Goal: Information Seeking & Learning: Learn about a topic

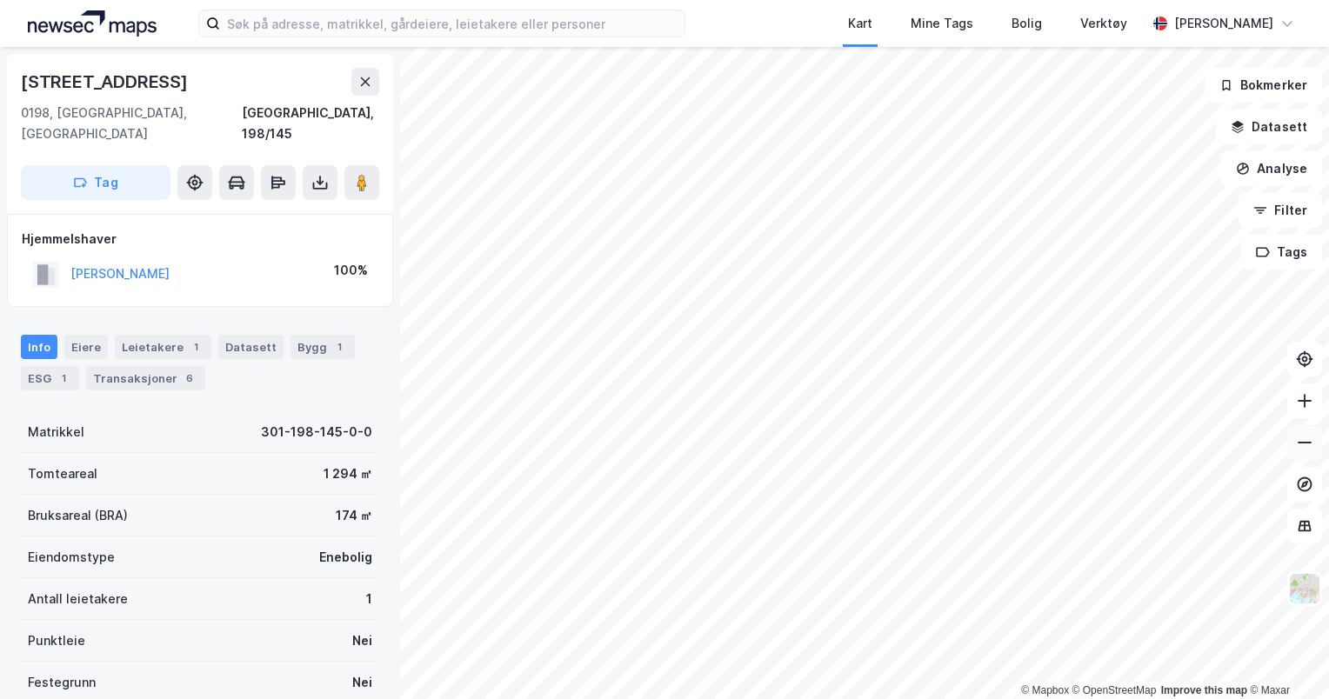
click at [1300, 444] on icon at bounding box center [1304, 442] width 17 height 17
click at [1311, 397] on icon at bounding box center [1304, 400] width 17 height 17
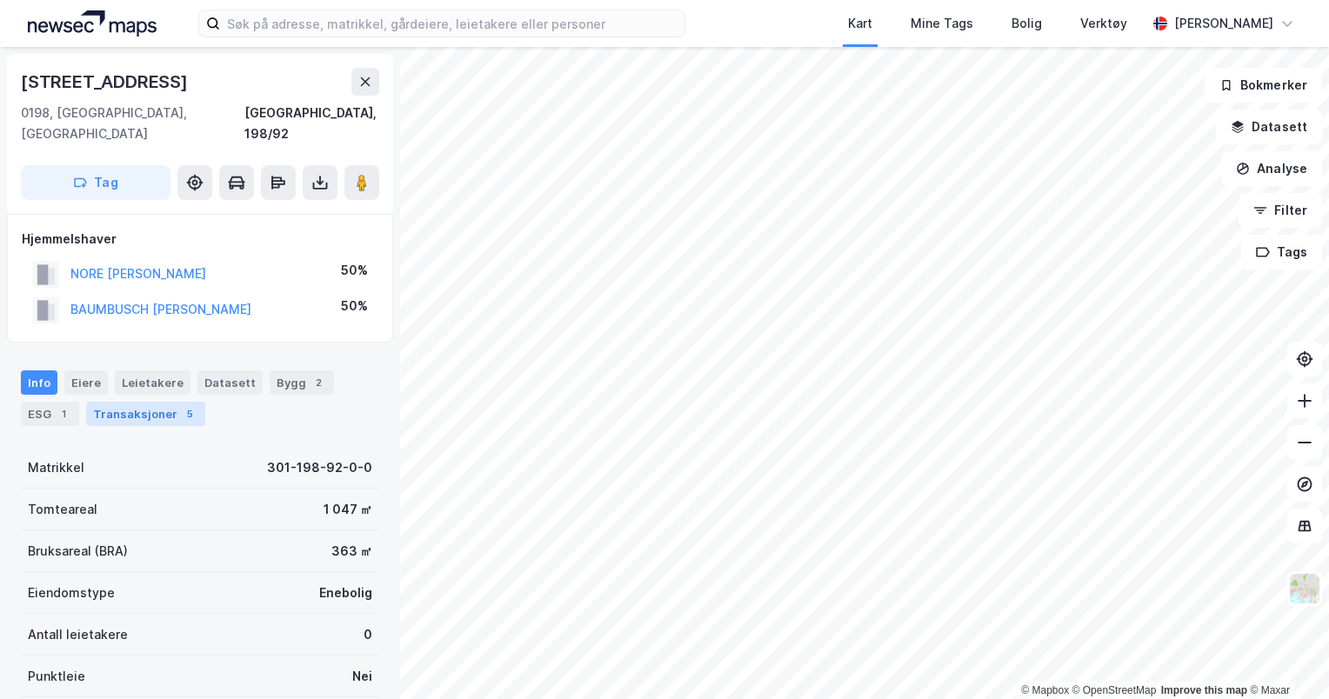
click at [119, 402] on div "Transaksjoner 5" at bounding box center [145, 414] width 119 height 24
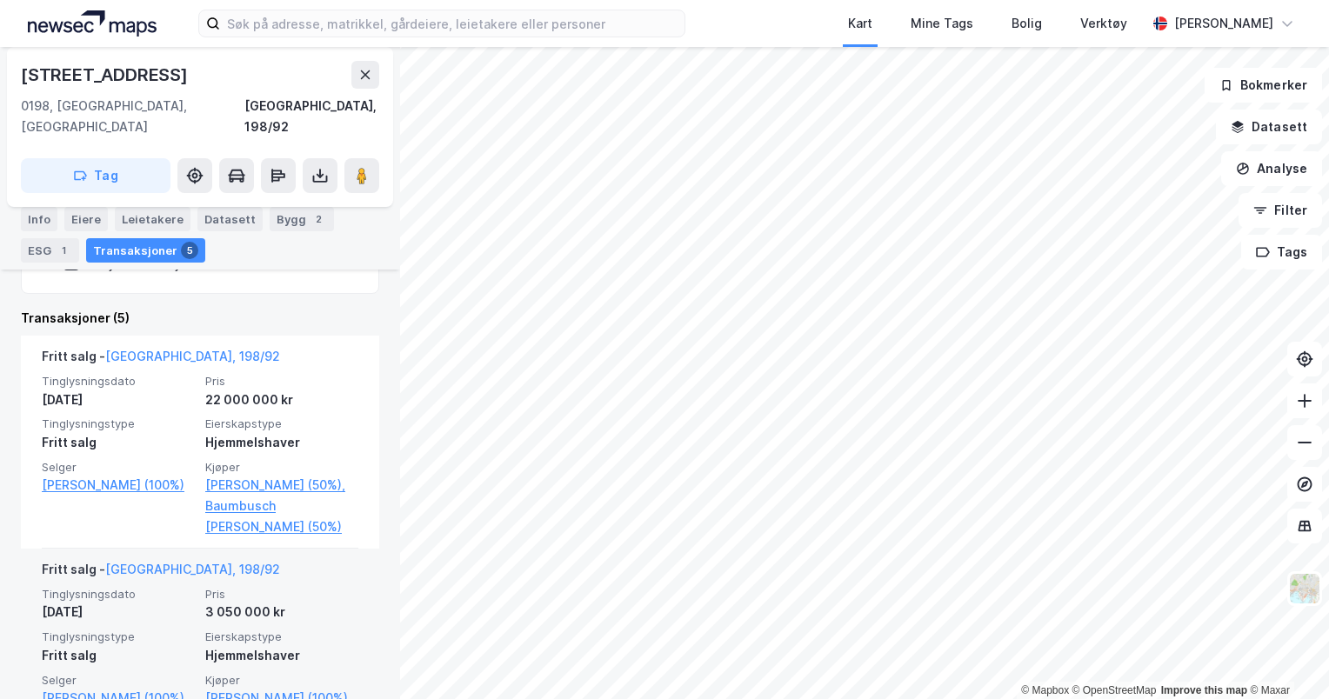
scroll to position [321, 0]
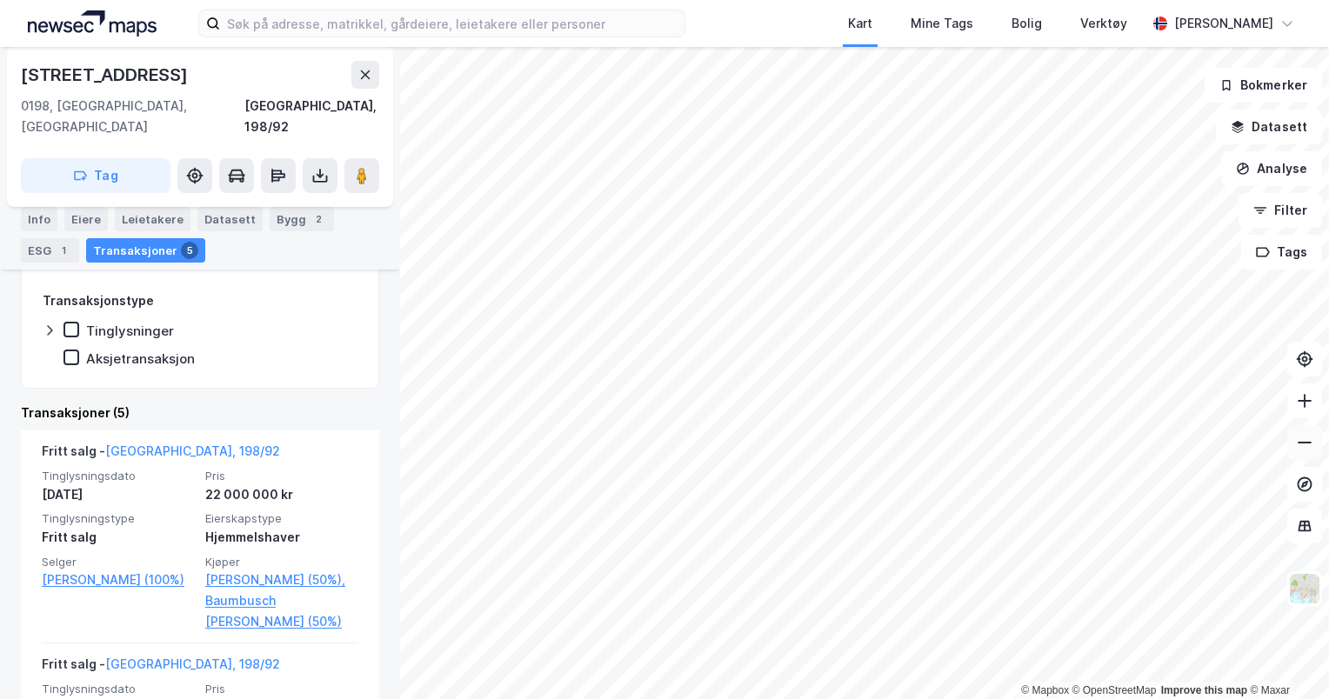
click at [1305, 449] on icon at bounding box center [1304, 442] width 17 height 17
click at [1306, 393] on icon at bounding box center [1304, 400] width 17 height 17
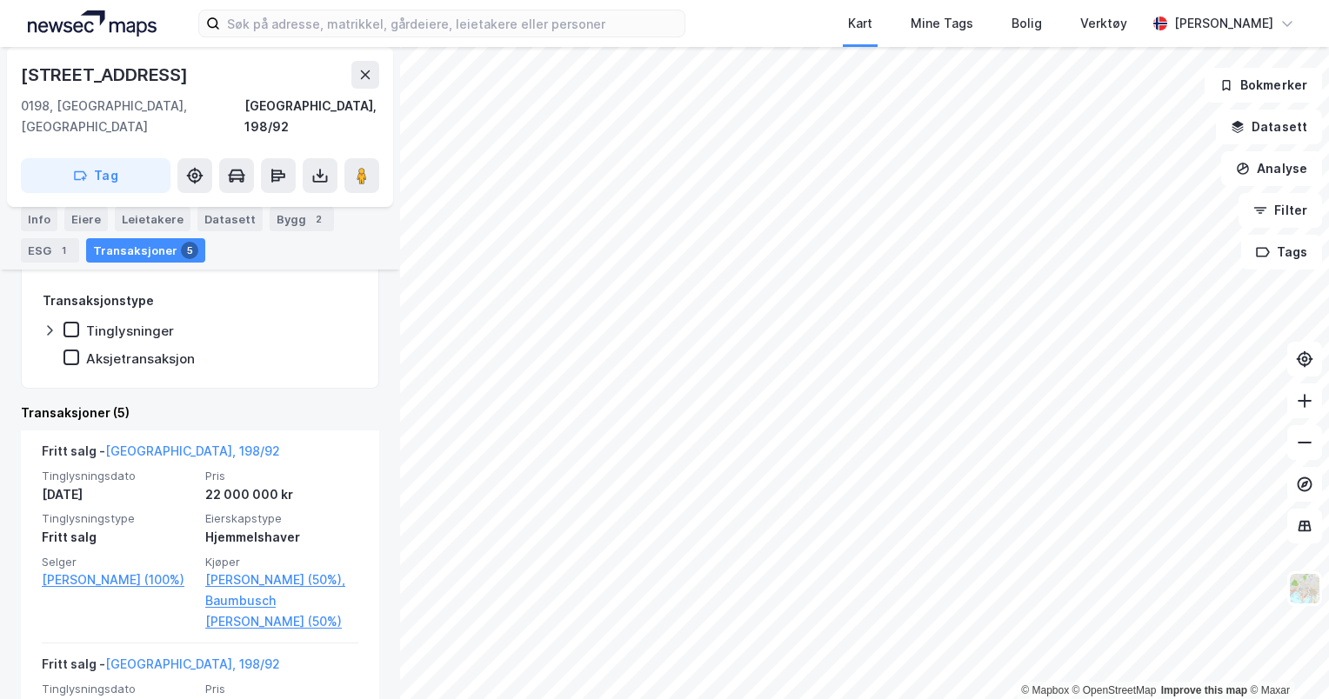
click at [959, 698] on html "Kart Mine Tags Bolig Verktøy [PERSON_NAME] © Mapbox © OpenStreetMap Improve thi…" at bounding box center [664, 349] width 1329 height 699
click at [1305, 431] on button at bounding box center [1304, 442] width 35 height 35
click at [1301, 409] on icon at bounding box center [1304, 400] width 17 height 17
click at [1296, 410] on button at bounding box center [1304, 401] width 35 height 35
click at [1033, 0] on html "Kart Mine Tags Bolig Verktøy [PERSON_NAME] © Mapbox © OpenStreetMap Improve thi…" at bounding box center [664, 349] width 1329 height 699
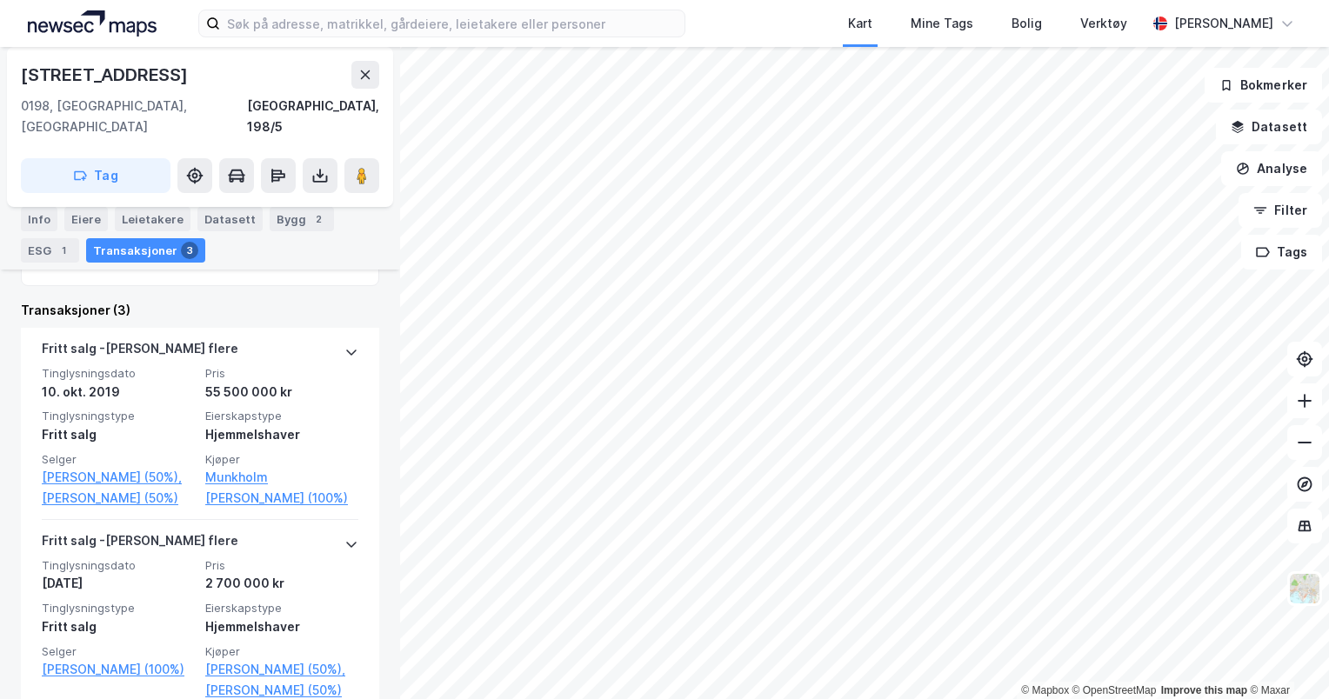
scroll to position [390, 0]
